Goal: Navigation & Orientation: Find specific page/section

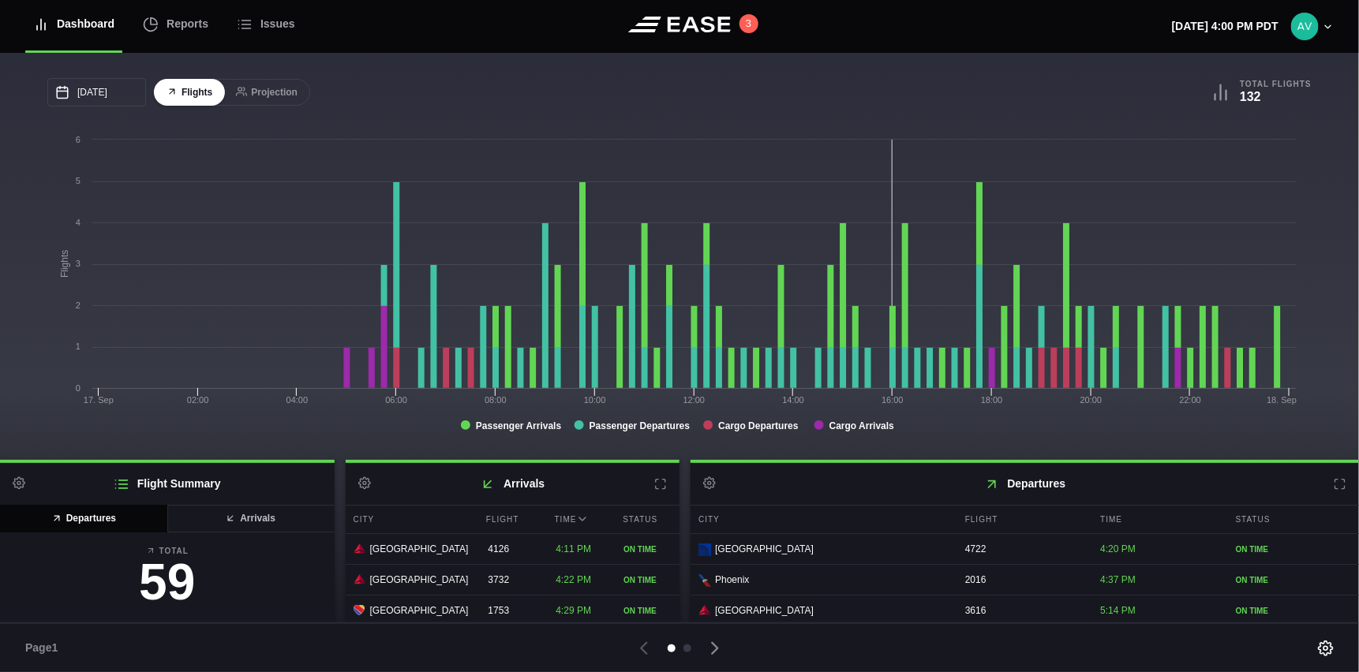
click at [1333, 484] on icon at bounding box center [1339, 484] width 13 height 13
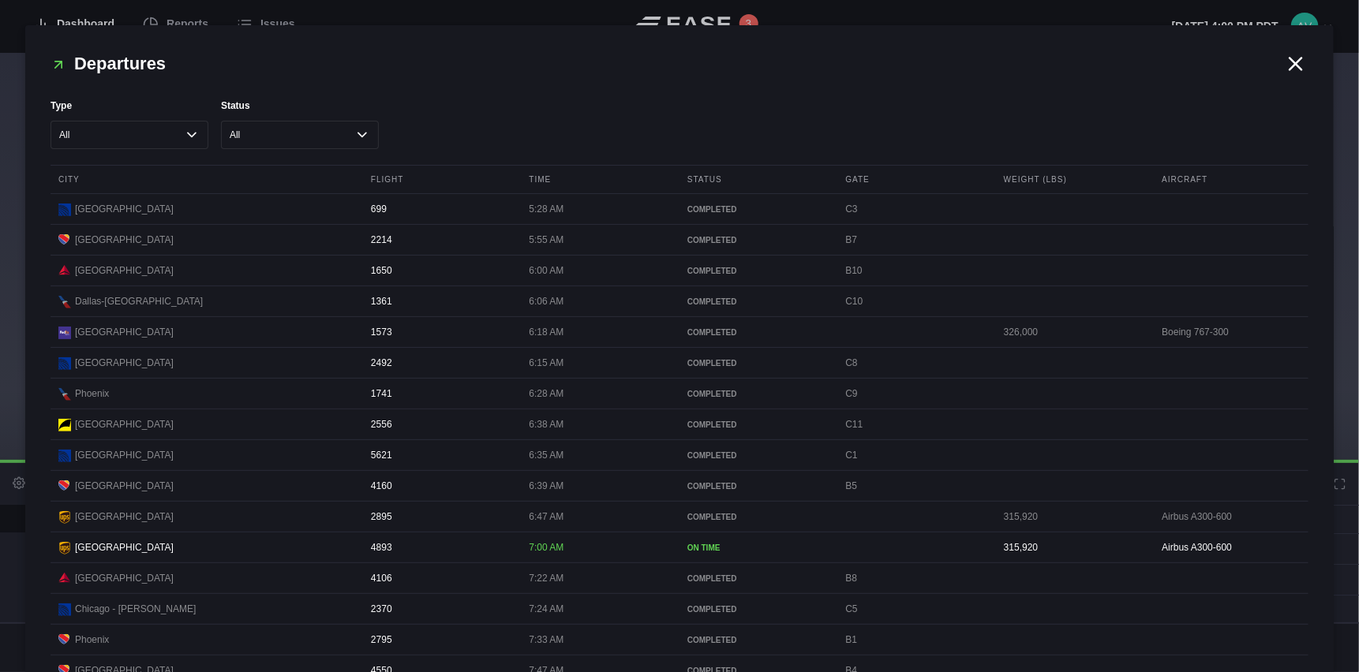
click at [1294, 63] on icon at bounding box center [1296, 64] width 24 height 24
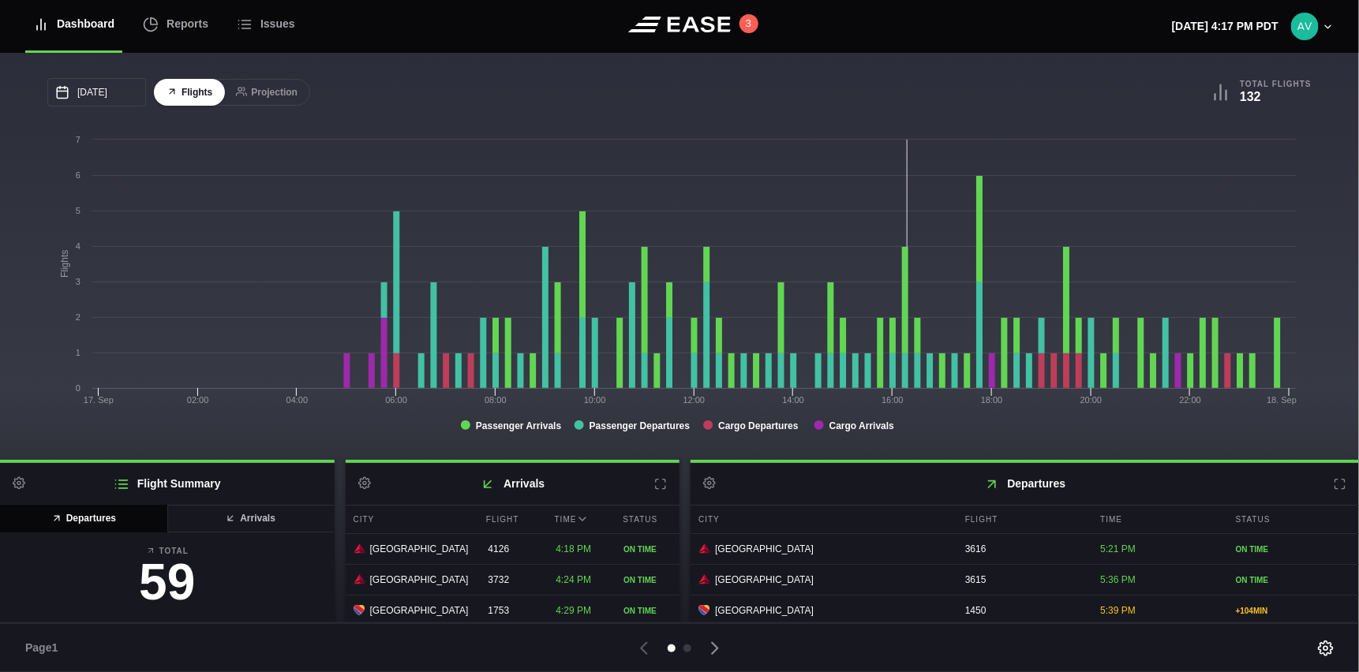
click at [544, 43] on header "Dashboard Reports Issues 3 Wednesday, September 17th 4:17 PM PDT Settings Feed …" at bounding box center [679, 26] width 1359 height 53
